Goal: Find specific fact: Locate a discrete piece of known information

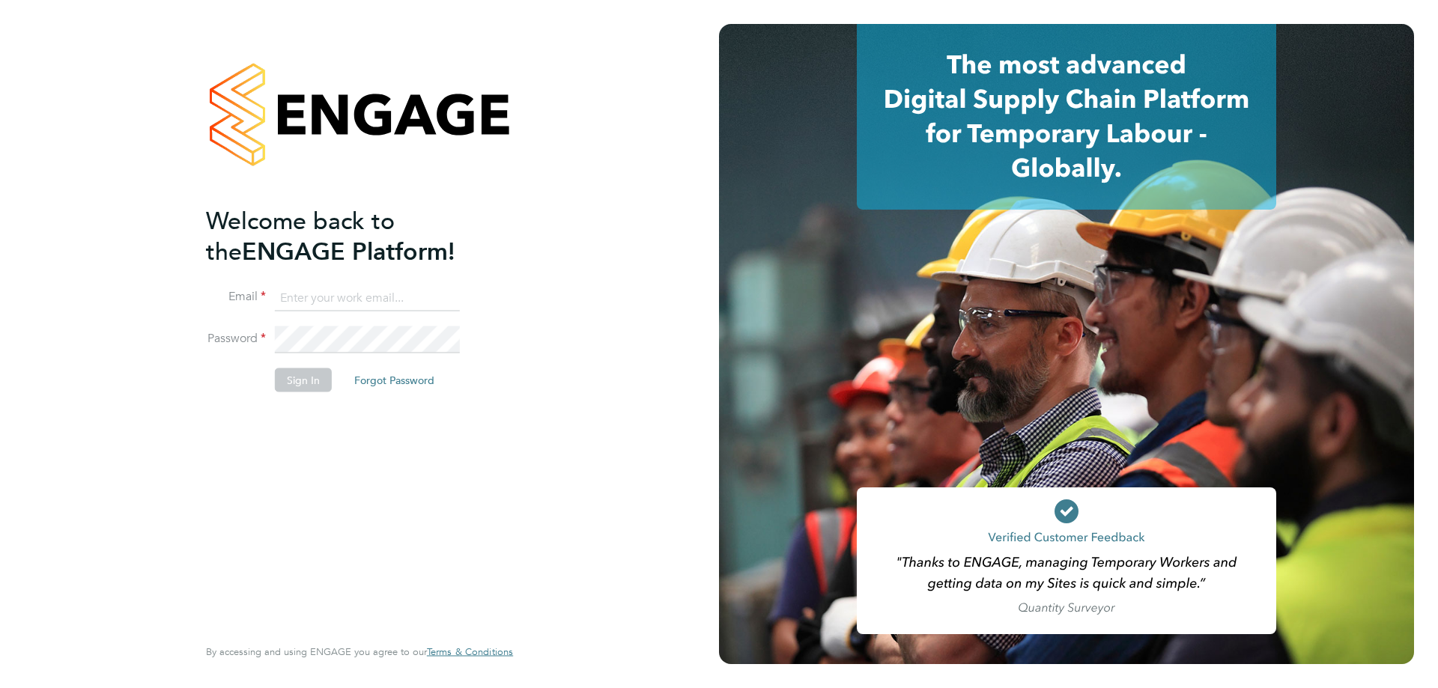
click at [329, 297] on input at bounding box center [367, 298] width 185 height 27
type input "[EMAIL_ADDRESS][PERSON_NAME][DOMAIN_NAME]"
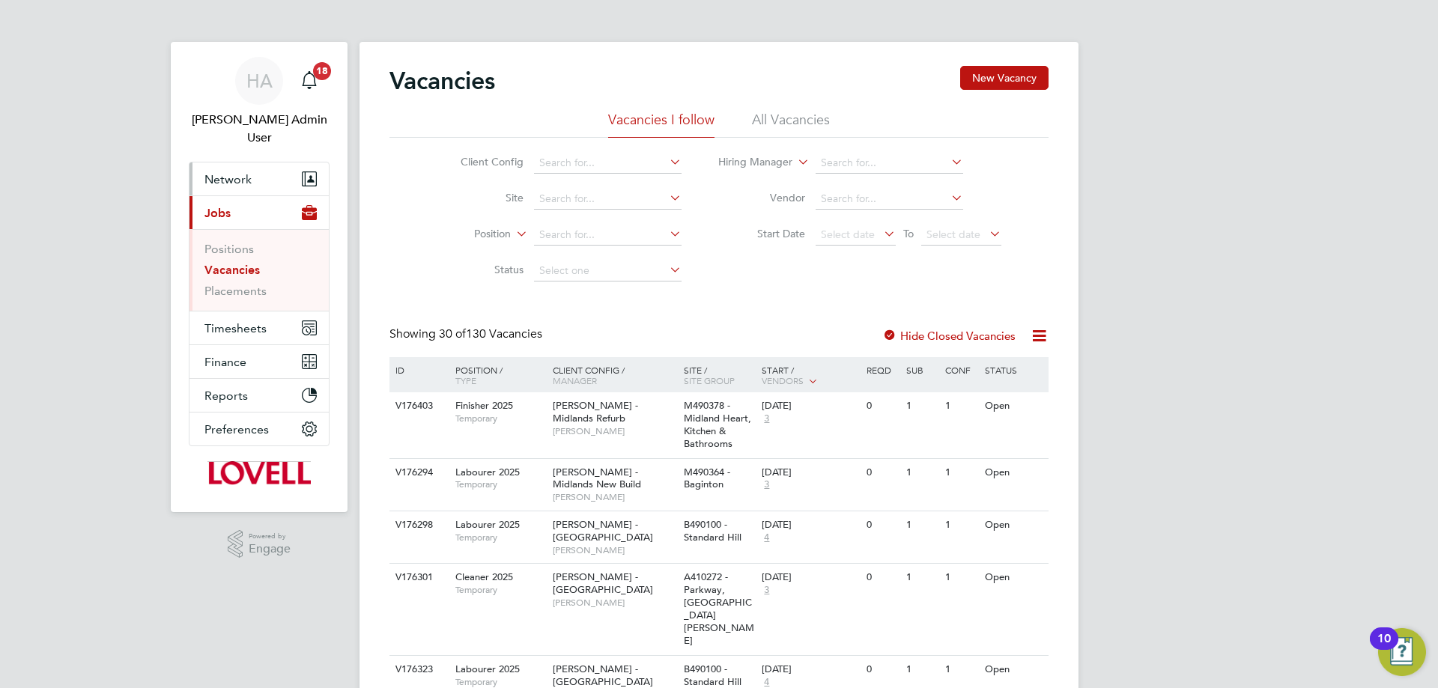
click at [201, 163] on button "Network" at bounding box center [258, 179] width 139 height 33
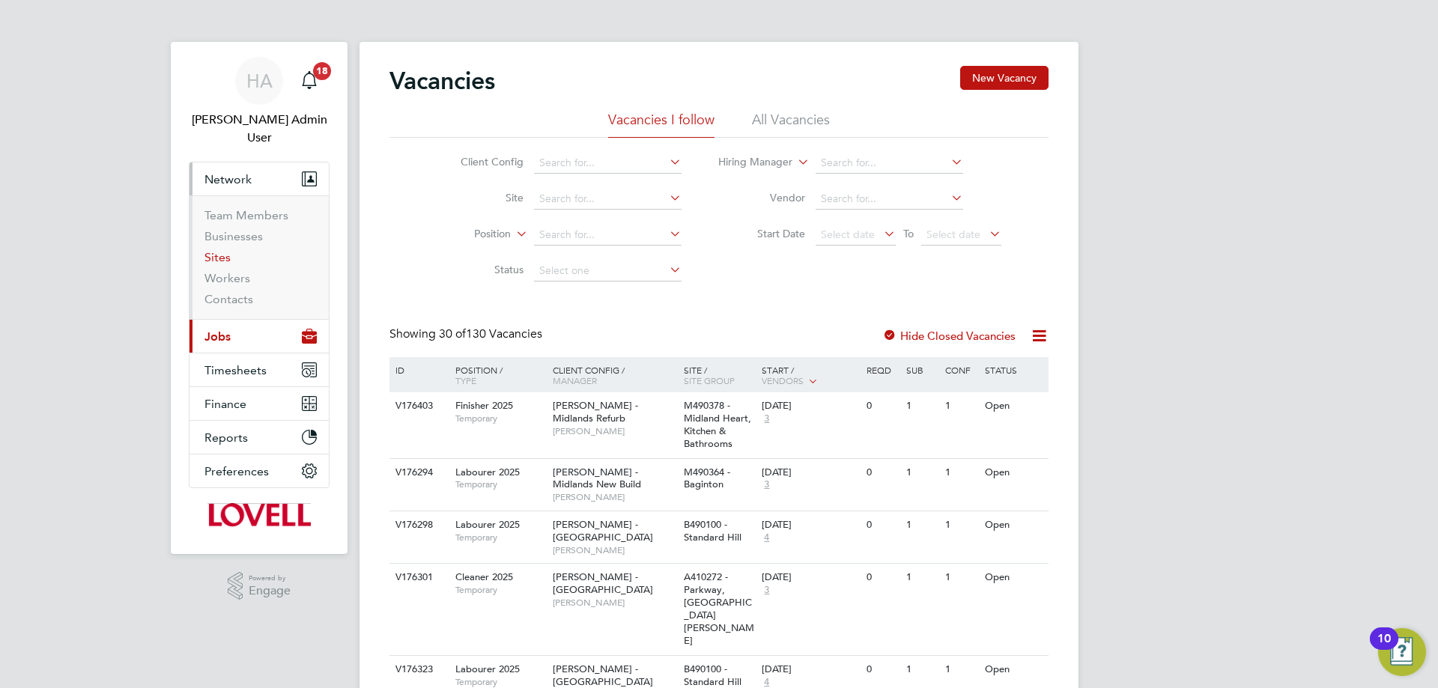
click at [225, 250] on link "Sites" at bounding box center [217, 257] width 26 height 14
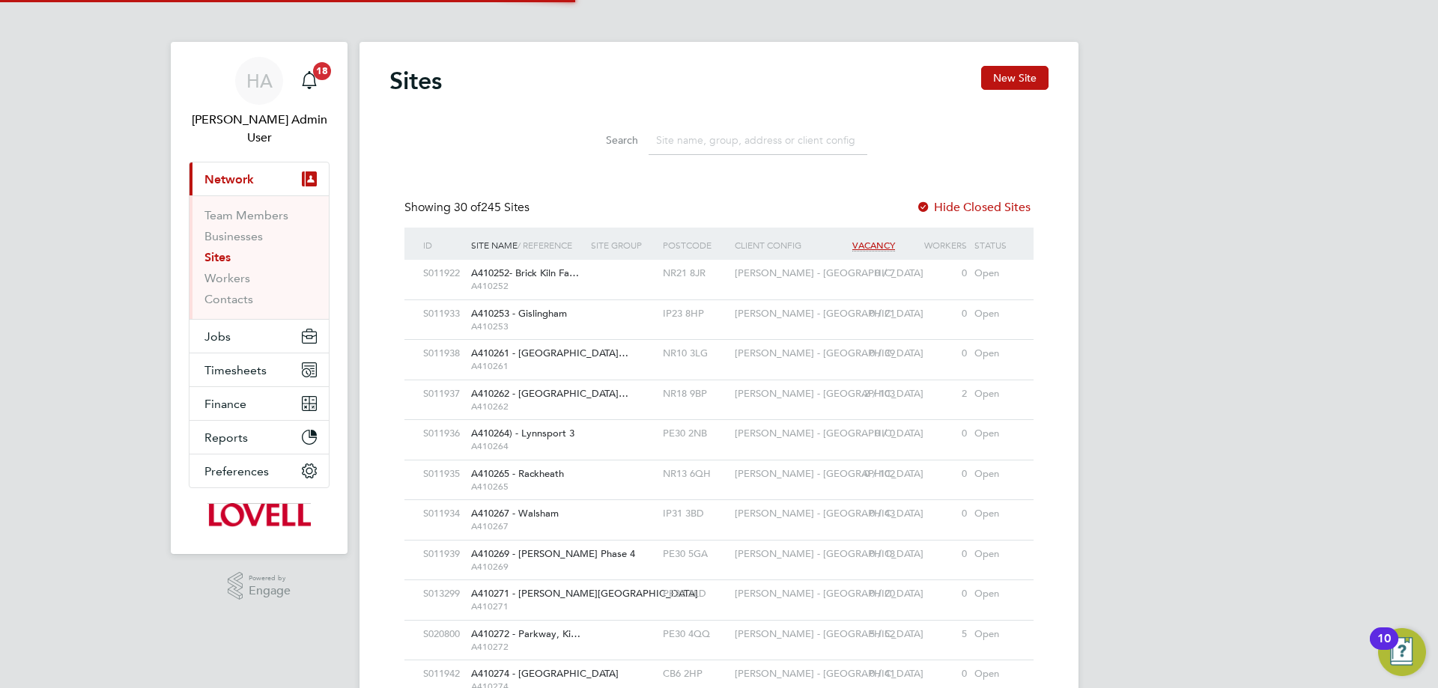
click at [667, 137] on input at bounding box center [758, 140] width 219 height 29
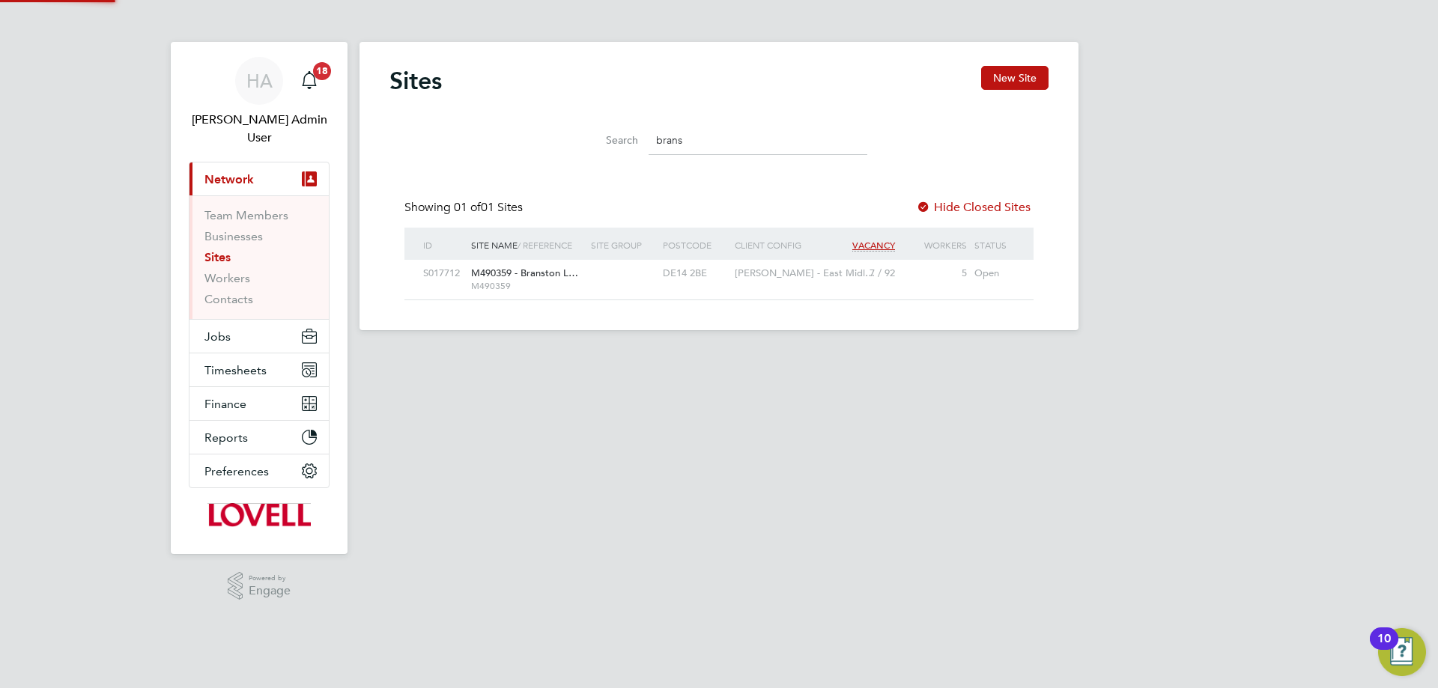
type input "brans"
click at [547, 265] on div "M490359 - Branston L… M490359" at bounding box center [527, 279] width 120 height 39
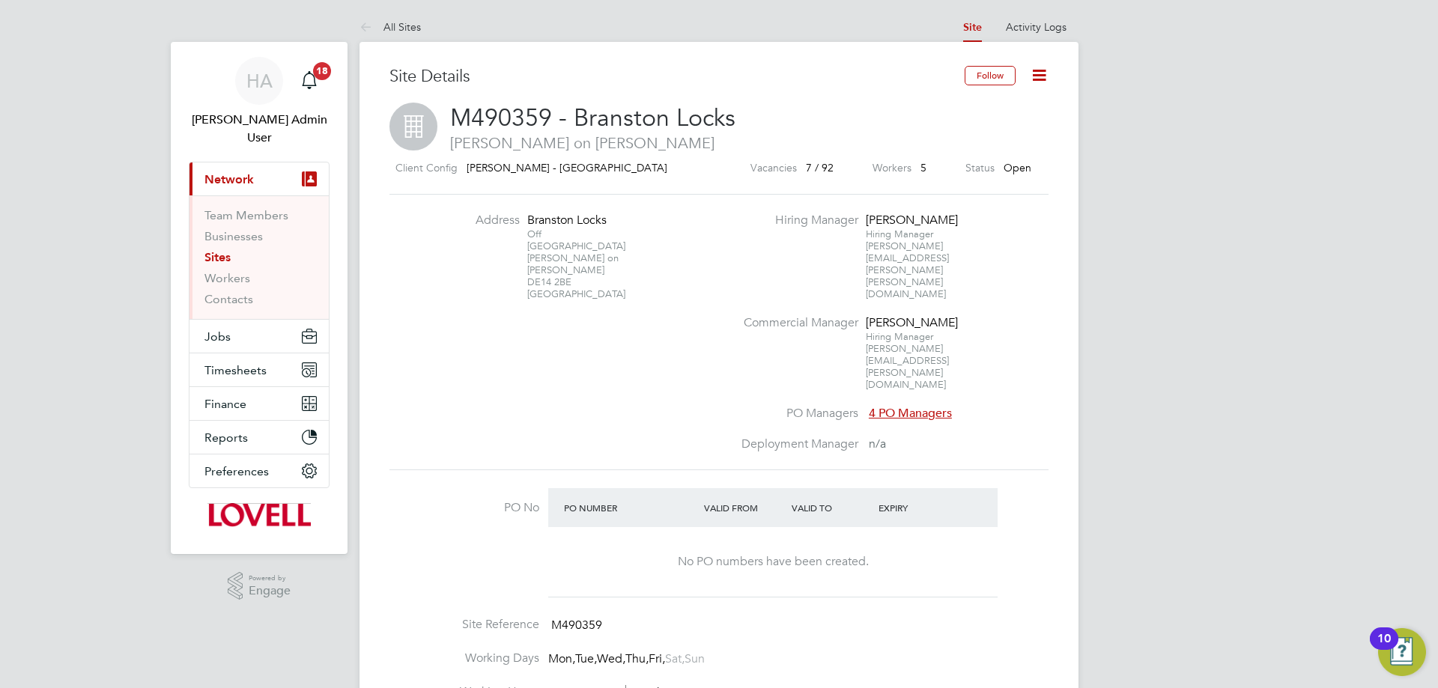
drag, startPoint x: 575, startPoint y: 260, endPoint x: 527, endPoint y: 225, distance: 59.5
click at [527, 225] on div "Branston Locks Off Shobnal Road Burton on Trent DE14 2BE United Kingdom" at bounding box center [574, 257] width 94 height 88
copy div "Branston Locks Off Shobnal Road Burton on Trent DE14 2BE"
